Goal: Contribute content

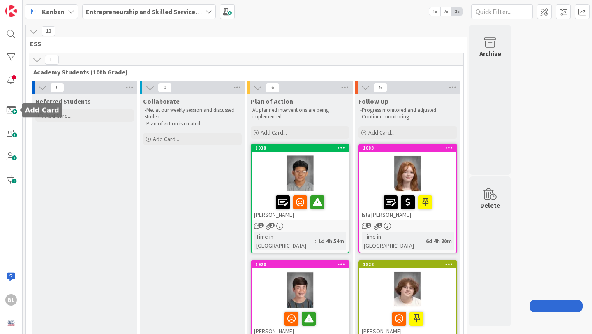
click at [7, 108] on span at bounding box center [11, 110] width 16 height 16
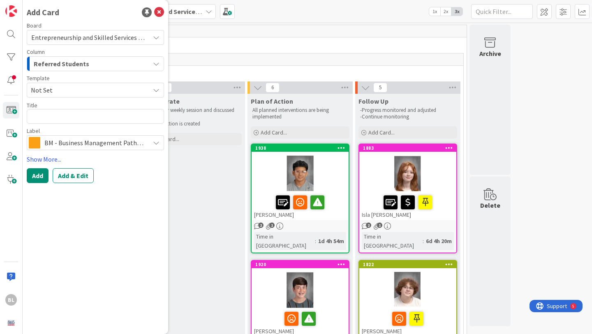
click at [75, 90] on span "Not Set" at bounding box center [87, 90] width 113 height 11
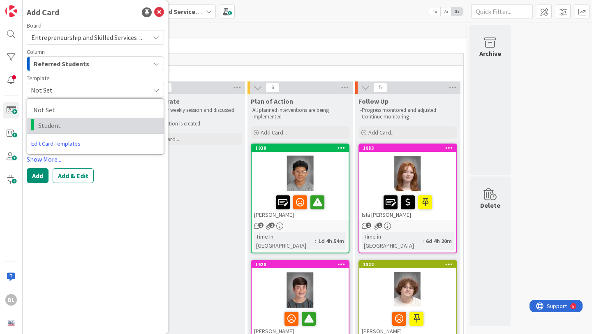
click at [54, 125] on span "Student" at bounding box center [97, 125] width 119 height 11
type textarea "x"
type textarea "Student"
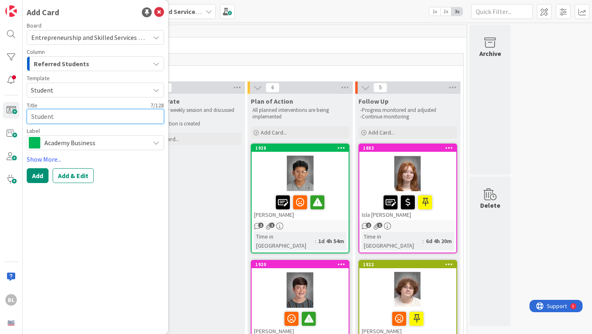
click at [55, 118] on textarea "Student" at bounding box center [95, 116] width 137 height 15
drag, startPoint x: 55, startPoint y: 118, endPoint x: 24, endPoint y: 117, distance: 30.8
click at [24, 117] on div "Add Card Board Entrepreneurship and Skilled Services Interventions - [DATE]-[DA…" at bounding box center [95, 167] width 145 height 334
type textarea "x"
type textarea "B"
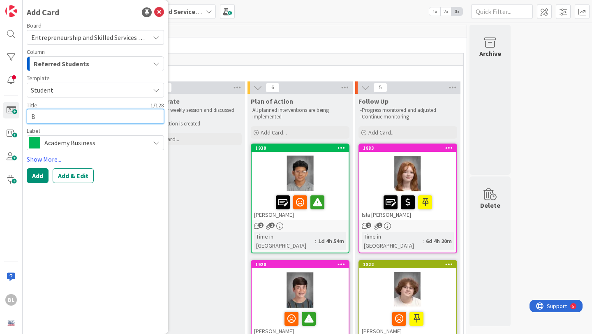
type textarea "x"
type textarea "Br"
type textarea "x"
type textarea "Bro"
type textarea "x"
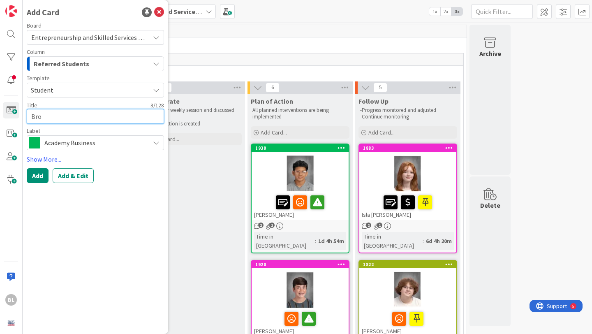
type textarea "Broo"
type textarea "x"
type textarea "Broox"
type textarea "x"
type textarea "Broox"
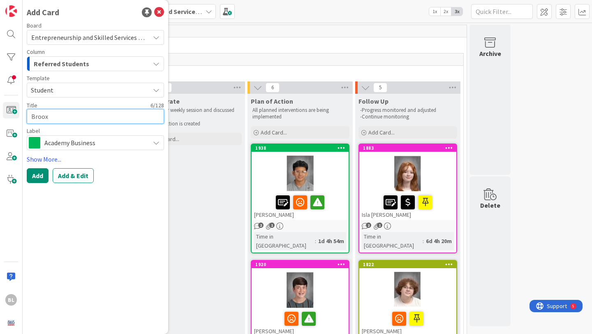
type textarea "x"
type textarea "Broox O"
type textarea "x"
type textarea "Broox Ov"
type textarea "x"
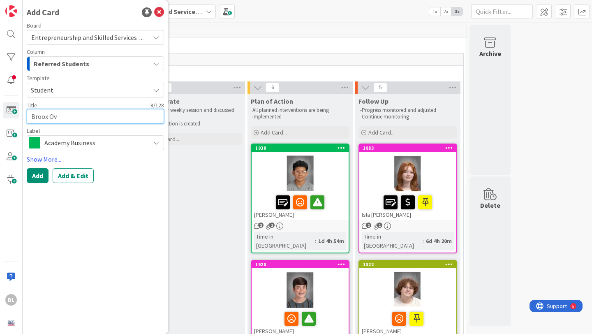
type textarea "Broox Ove"
type textarea "x"
type textarea "Broox Over"
type textarea "x"
type textarea "Broox Overb"
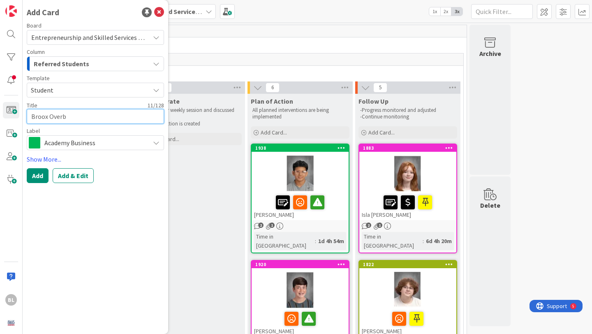
type textarea "x"
type textarea "Broox Overba"
type textarea "x"
type textarea "[PERSON_NAME]"
click at [48, 158] on link "Show More..." at bounding box center [95, 159] width 137 height 10
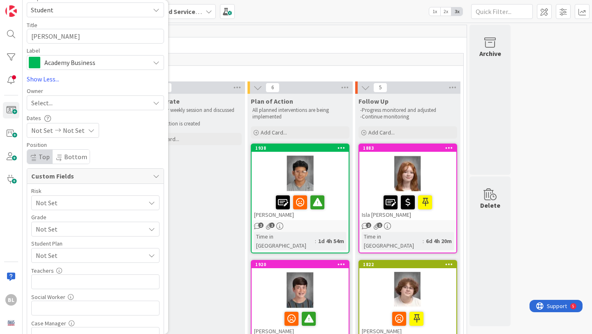
scroll to position [81, 0]
click at [81, 228] on span "Not Set" at bounding box center [88, 228] width 105 height 12
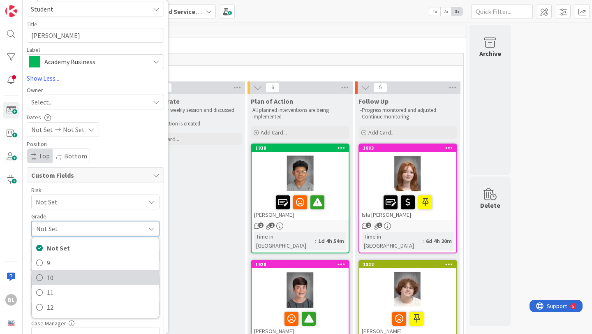
click at [51, 277] on span "10" at bounding box center [101, 277] width 108 height 12
type textarea "x"
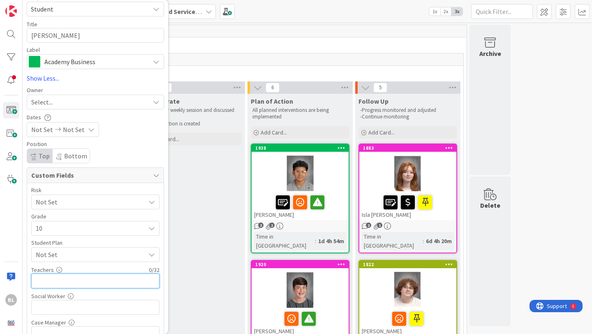
click at [49, 279] on input "text" at bounding box center [95, 280] width 128 height 15
type input "[PERSON_NAME]"
type textarea "x"
type input "[PERSON_NAME],"
type textarea "x"
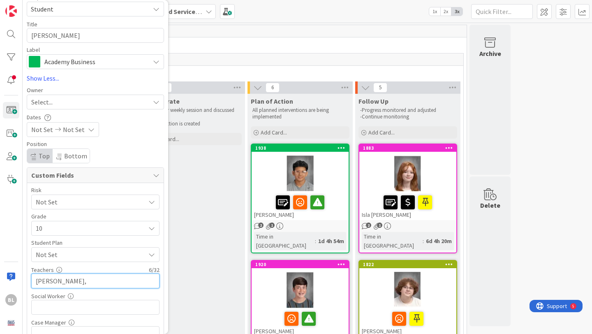
type input "[PERSON_NAME],P"
type textarea "x"
type input "Hooie,Polston,"
type textarea "x"
type input "Hooie,[GEOGRAPHIC_DATA],Alam"
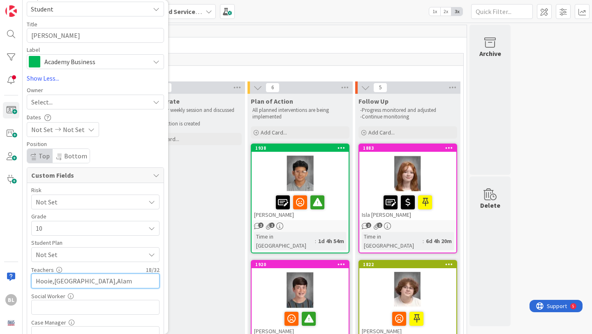
type textarea "x"
type input "Hooie,[PERSON_NAME],[PERSON_NAME][GEOGRAPHIC_DATA]"
type textarea "x"
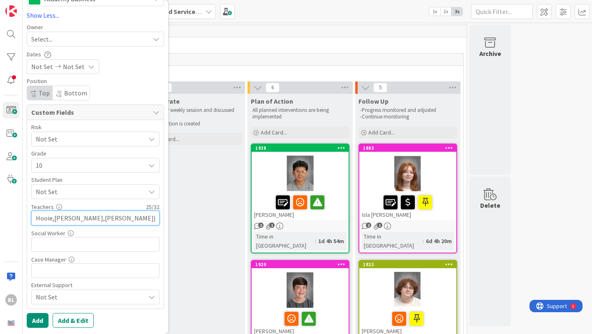
type input "Hooie,[PERSON_NAME],[PERSON_NAME][GEOGRAPHIC_DATA]"
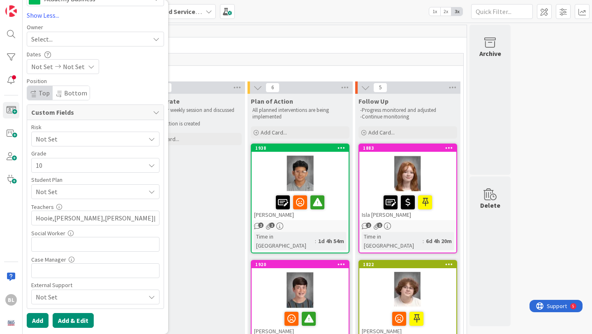
click at [73, 319] on button "Add & Edit" at bounding box center [73, 320] width 41 height 15
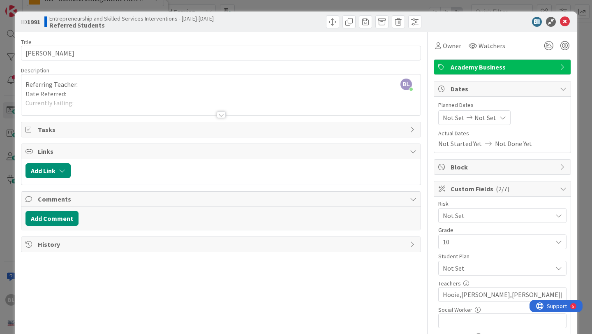
click at [218, 119] on div "Title 13 / 128 [PERSON_NAME] Description [PERSON_NAME] just joined Referring Te…" at bounding box center [221, 325] width 400 height 587
click at [223, 115] on div at bounding box center [221, 114] width 9 height 7
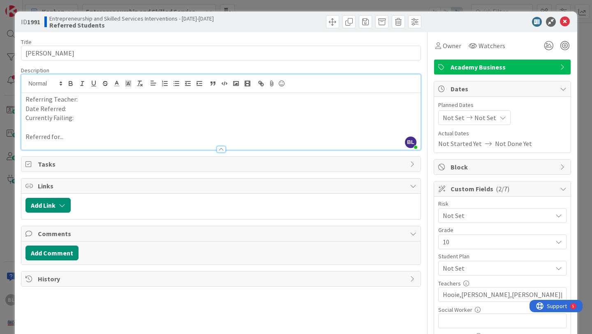
click at [88, 99] on p "Referring Teacher:" at bounding box center [220, 99] width 391 height 9
click at [69, 108] on p "Date Referred:" at bounding box center [220, 108] width 391 height 9
click at [76, 120] on p "Currently Failing:" at bounding box center [220, 117] width 391 height 9
click at [74, 138] on p "Referred for..." at bounding box center [220, 136] width 391 height 9
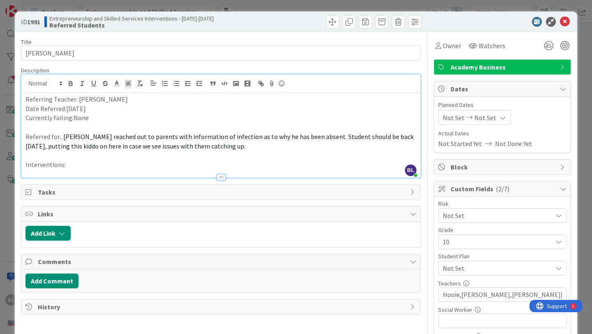
drag, startPoint x: 72, startPoint y: 166, endPoint x: 78, endPoint y: 83, distance: 82.8
click at [72, 165] on p "Interventions:" at bounding box center [220, 164] width 391 height 9
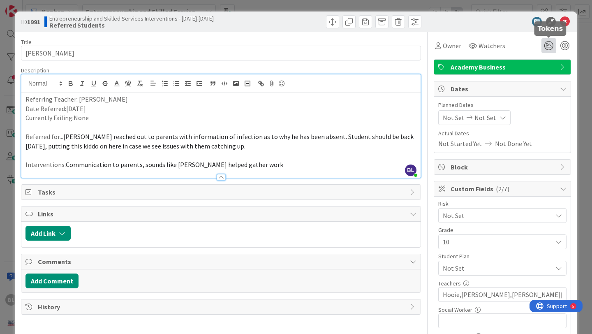
click at [546, 46] on icon at bounding box center [548, 45] width 15 height 15
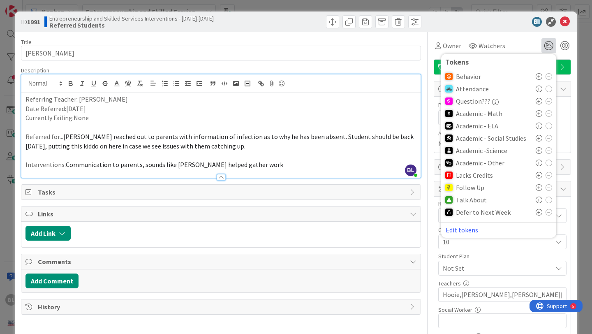
click at [538, 162] on icon at bounding box center [538, 162] width 7 height 7
click at [537, 204] on icon at bounding box center [538, 202] width 7 height 7
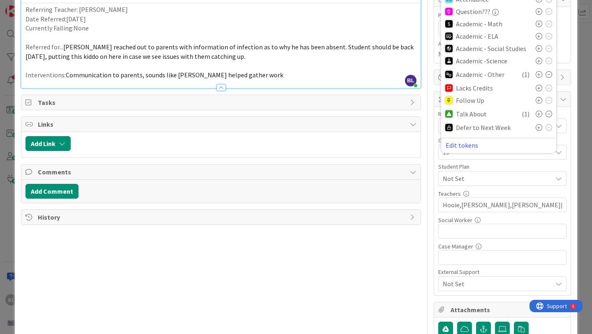
scroll to position [197, 0]
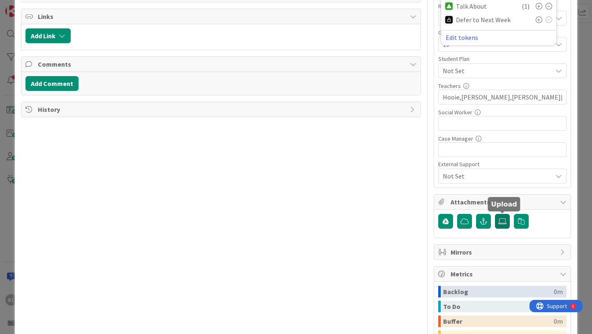
click at [503, 221] on icon at bounding box center [502, 221] width 8 height 7
click at [495, 214] on input "file" at bounding box center [495, 214] width 0 height 0
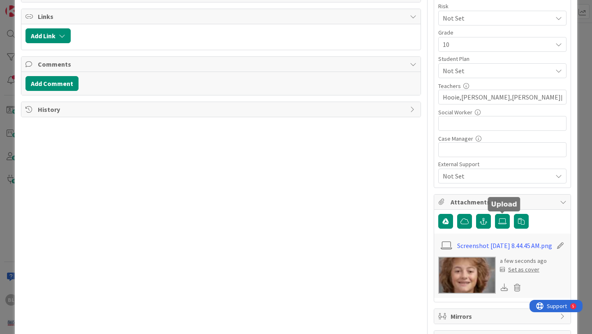
click at [519, 274] on div "Set as cover" at bounding box center [519, 269] width 39 height 9
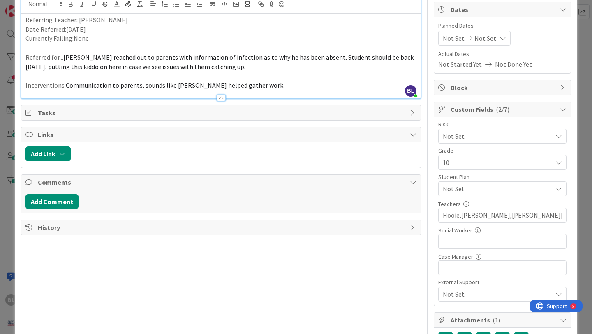
scroll to position [0, 0]
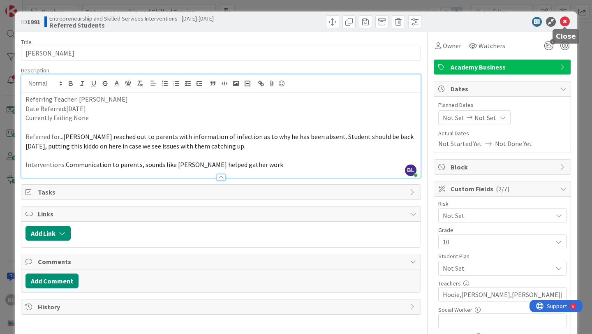
click at [562, 21] on icon at bounding box center [565, 22] width 10 height 10
